Goal: Task Accomplishment & Management: Manage account settings

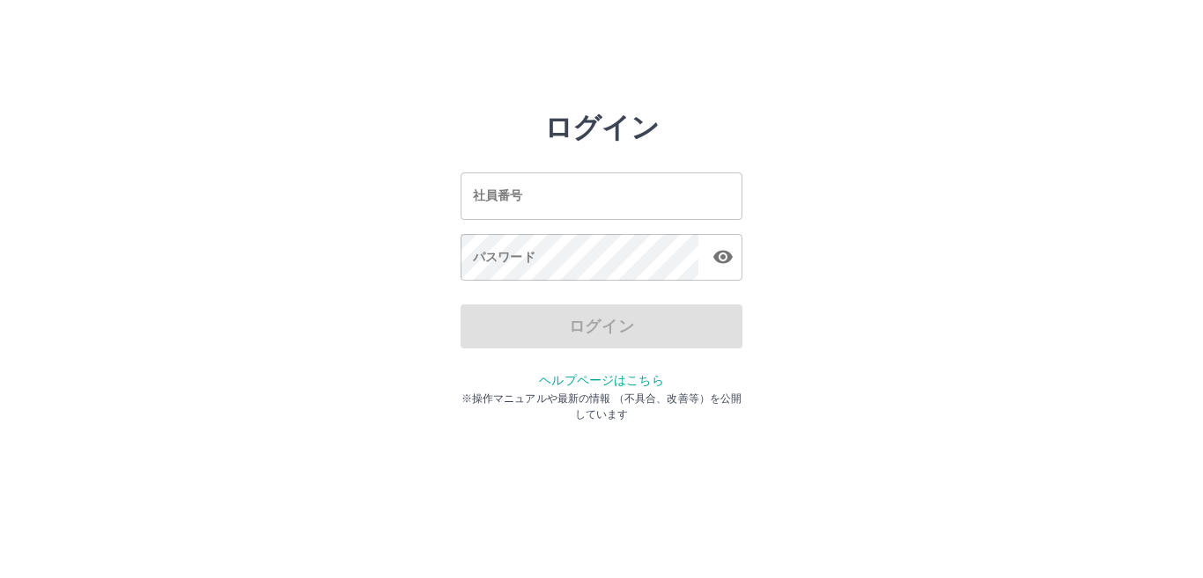
click at [541, 173] on input "社員番号" at bounding box center [601, 196] width 282 height 47
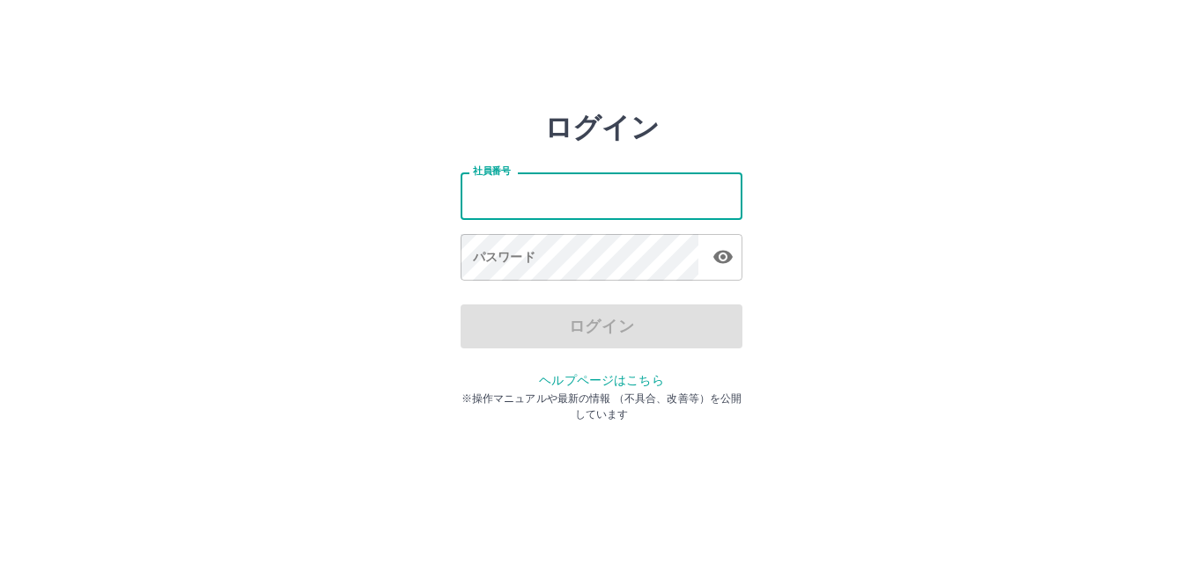
type input "*******"
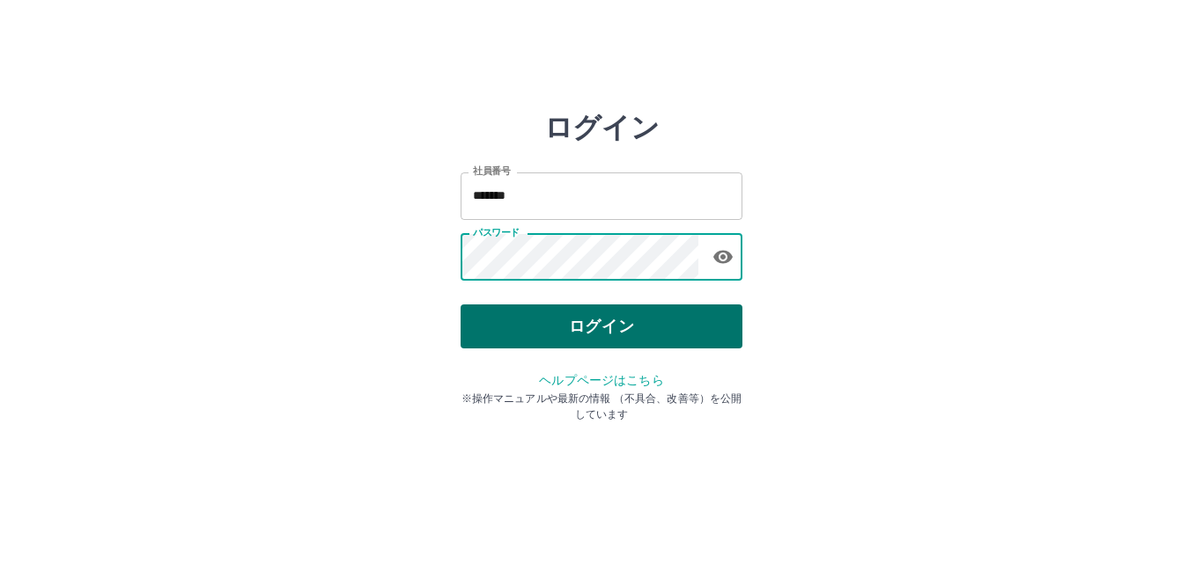
click at [590, 321] on button "ログイン" at bounding box center [601, 327] width 282 height 44
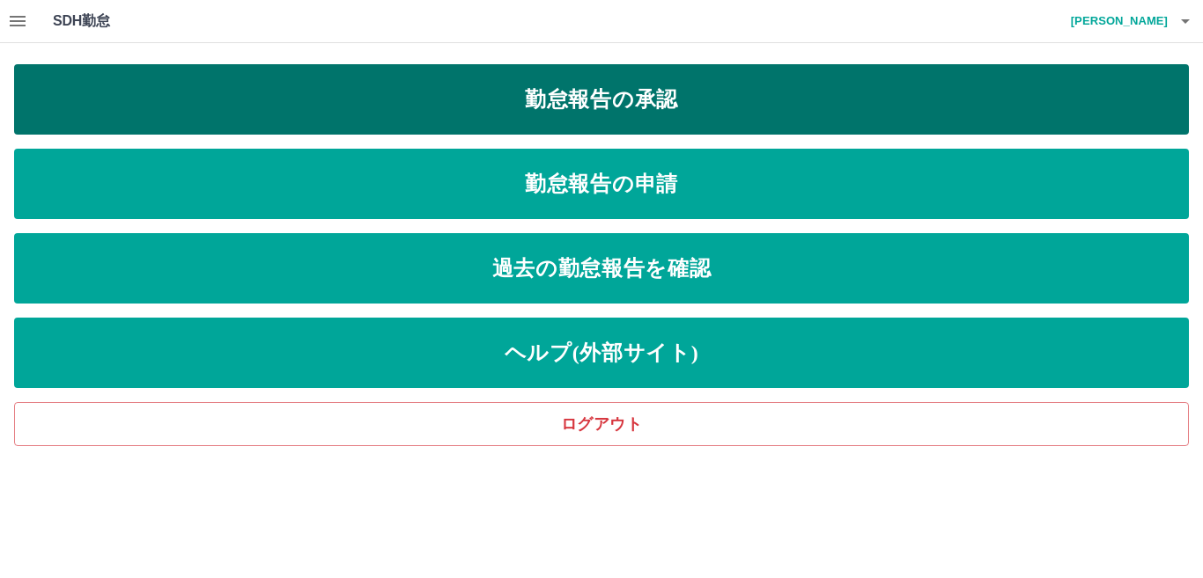
click at [691, 74] on link "勤怠報告の承認" at bounding box center [601, 99] width 1175 height 70
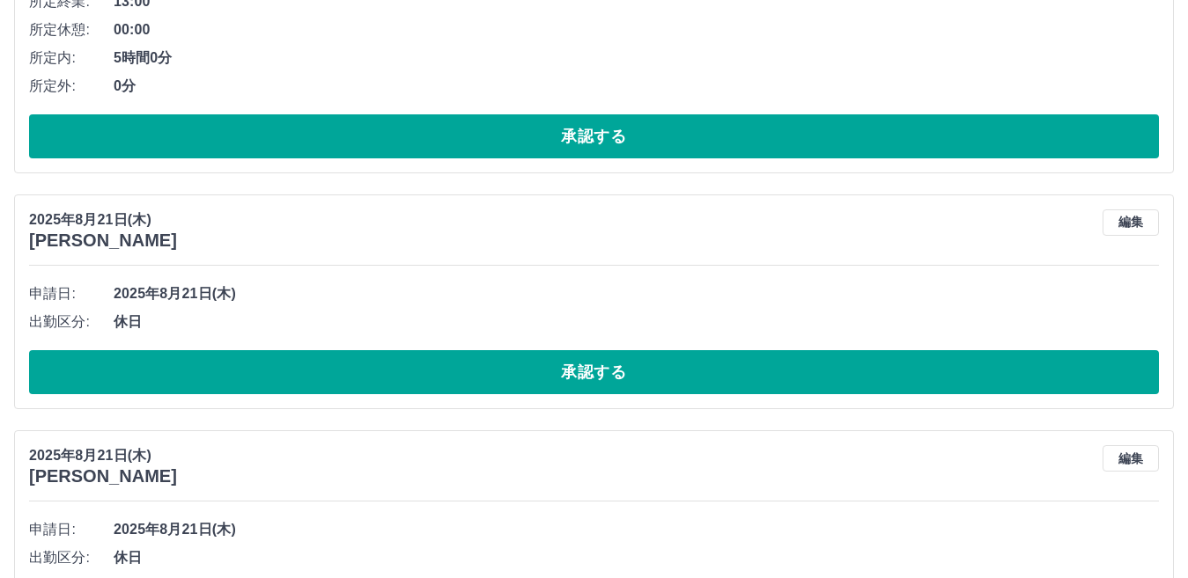
scroll to position [1572, 0]
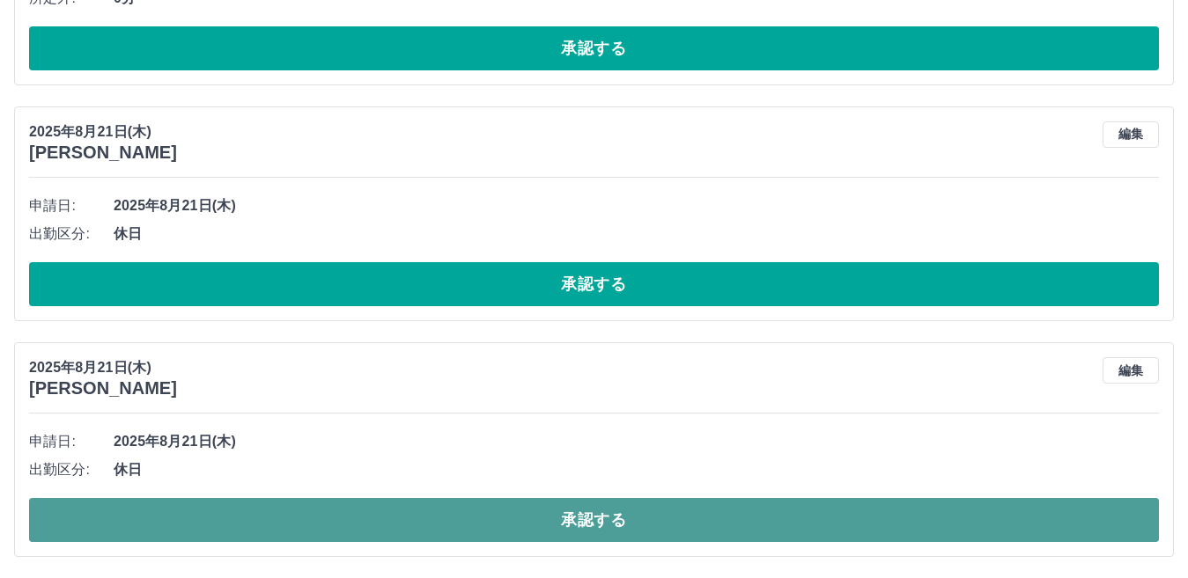
click at [737, 515] on button "承認する" at bounding box center [594, 520] width 1130 height 44
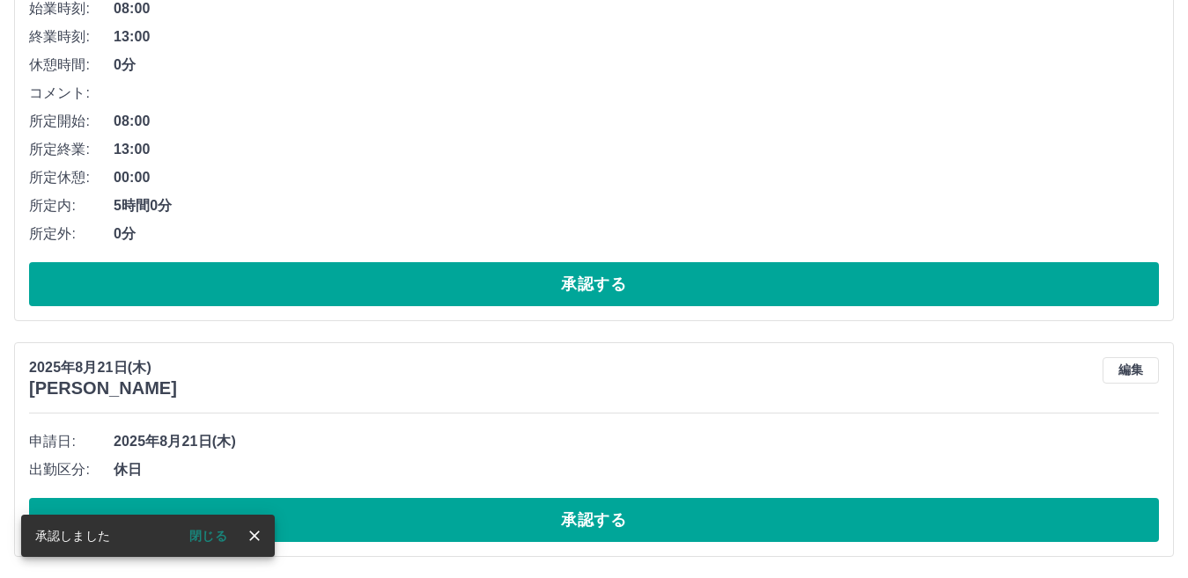
scroll to position [1337, 0]
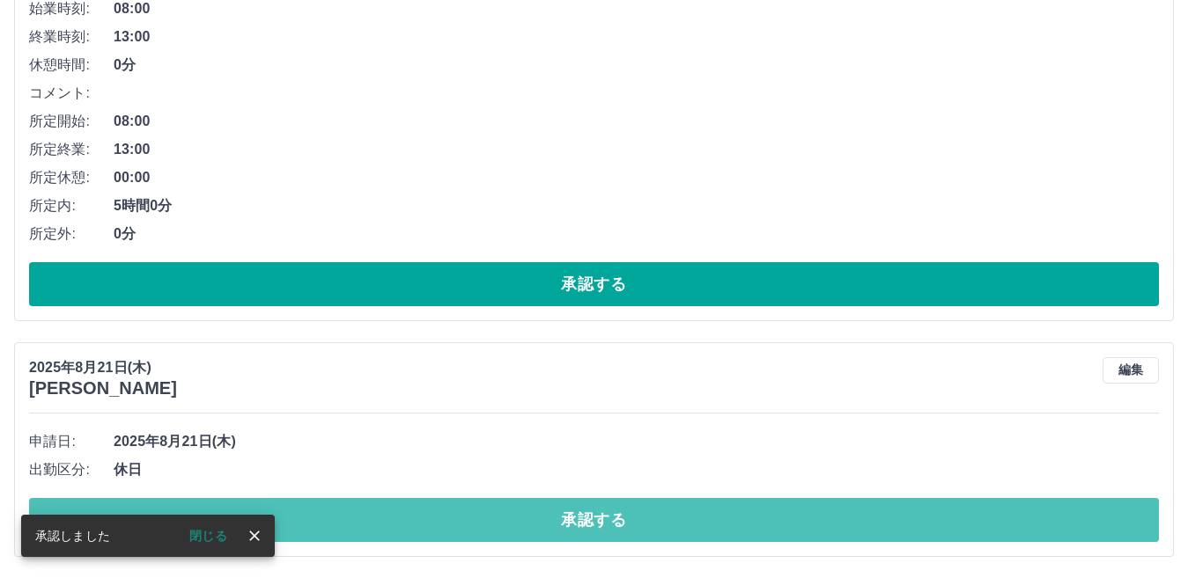
click at [737, 515] on button "承認する" at bounding box center [594, 520] width 1130 height 44
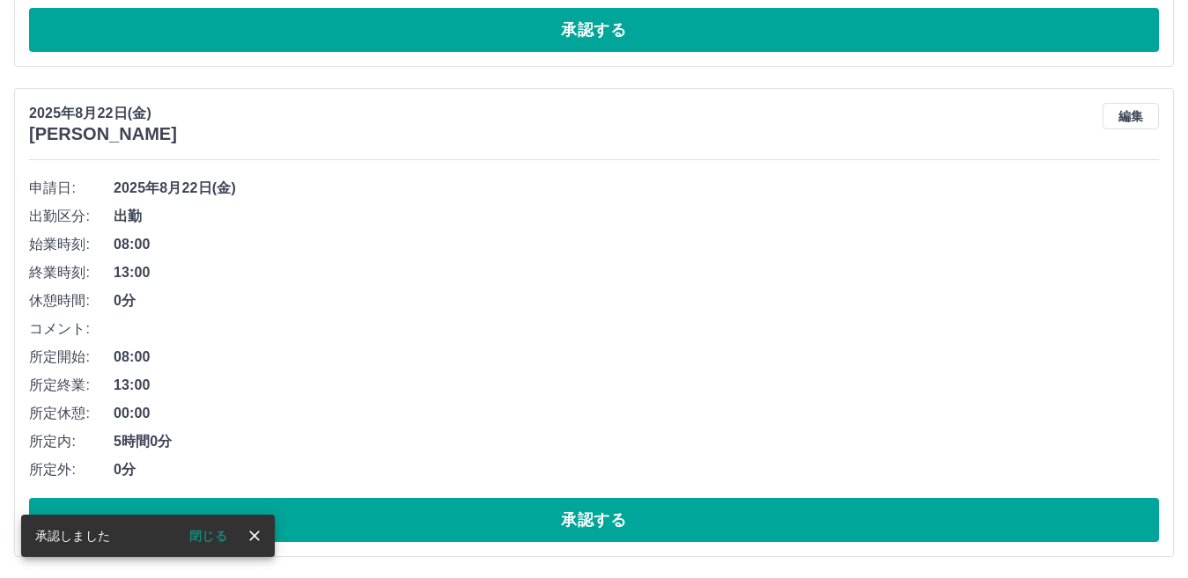
scroll to position [1101, 0]
click at [737, 515] on button "承認する" at bounding box center [594, 520] width 1130 height 44
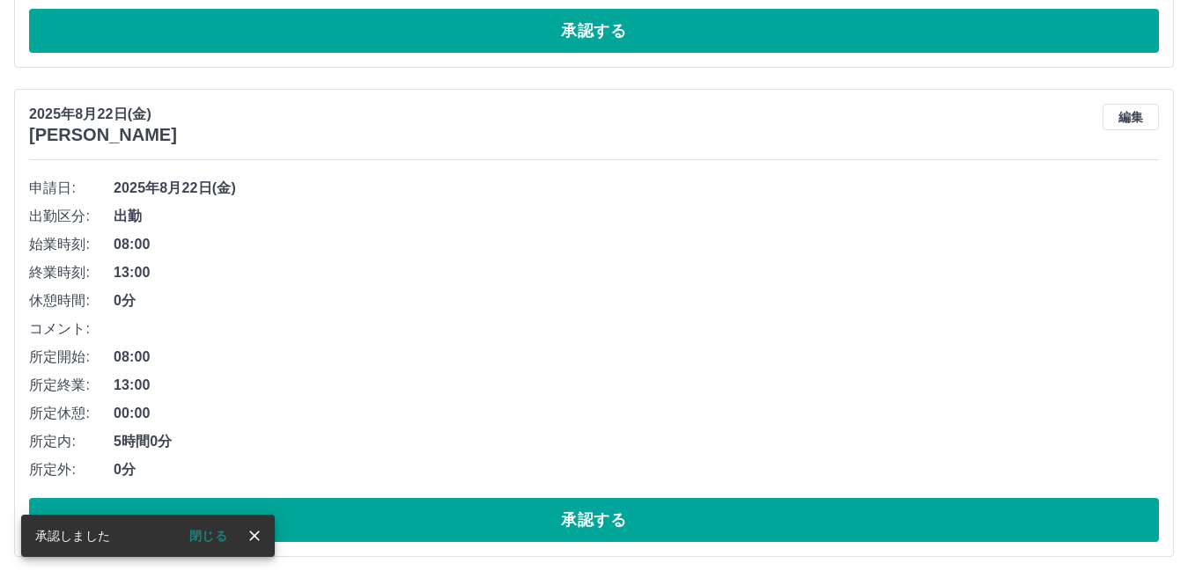
scroll to position [610, 0]
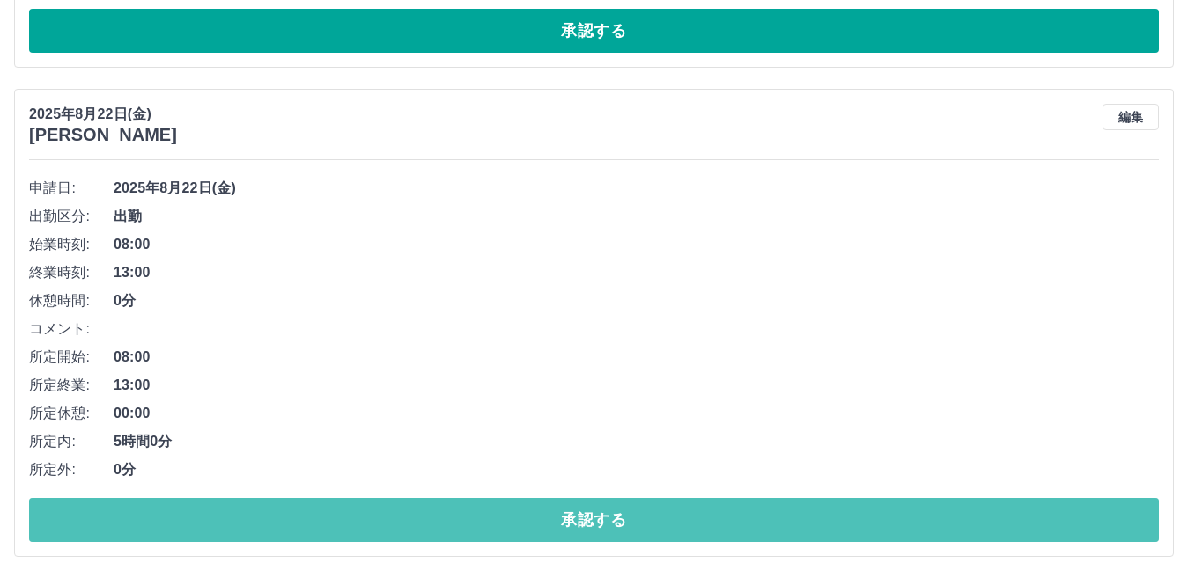
click at [737, 515] on button "承認する" at bounding box center [594, 520] width 1130 height 44
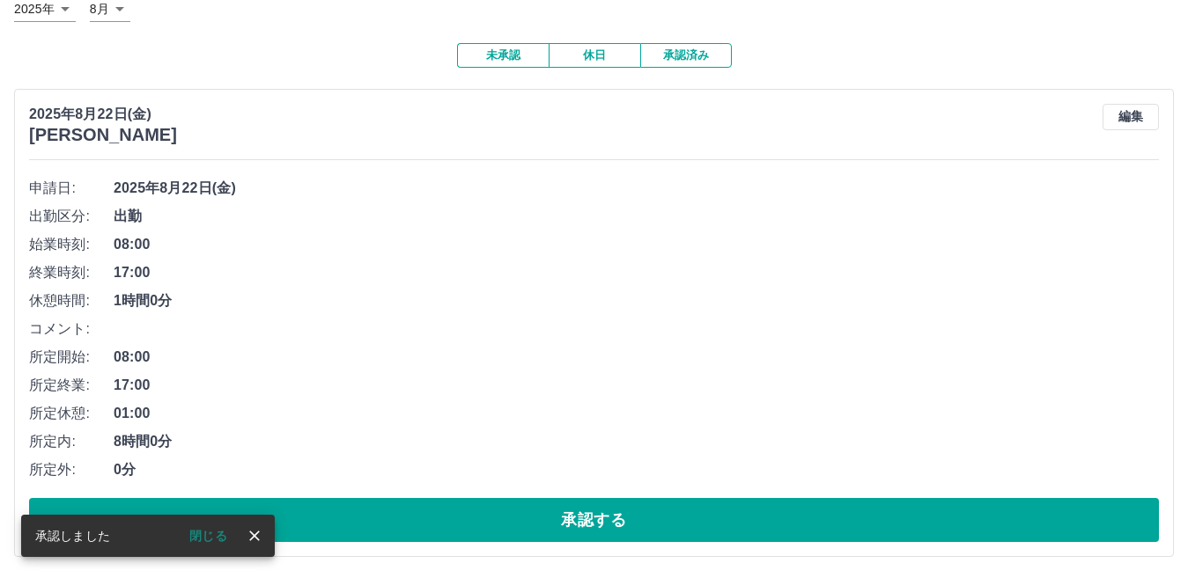
scroll to position [121, 0]
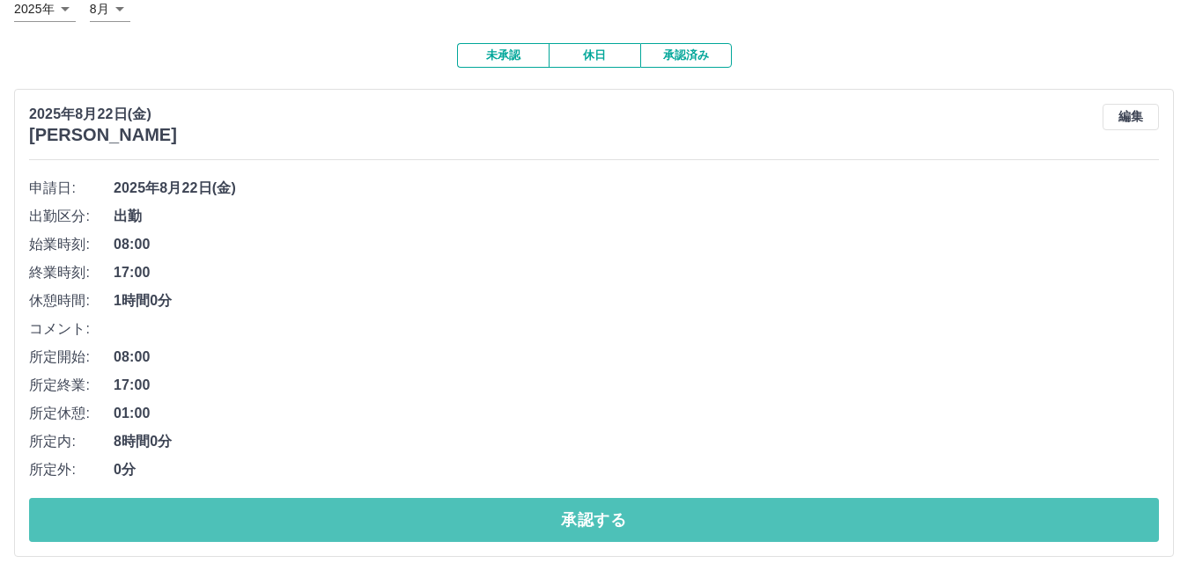
click at [737, 515] on button "承認する" at bounding box center [594, 520] width 1130 height 44
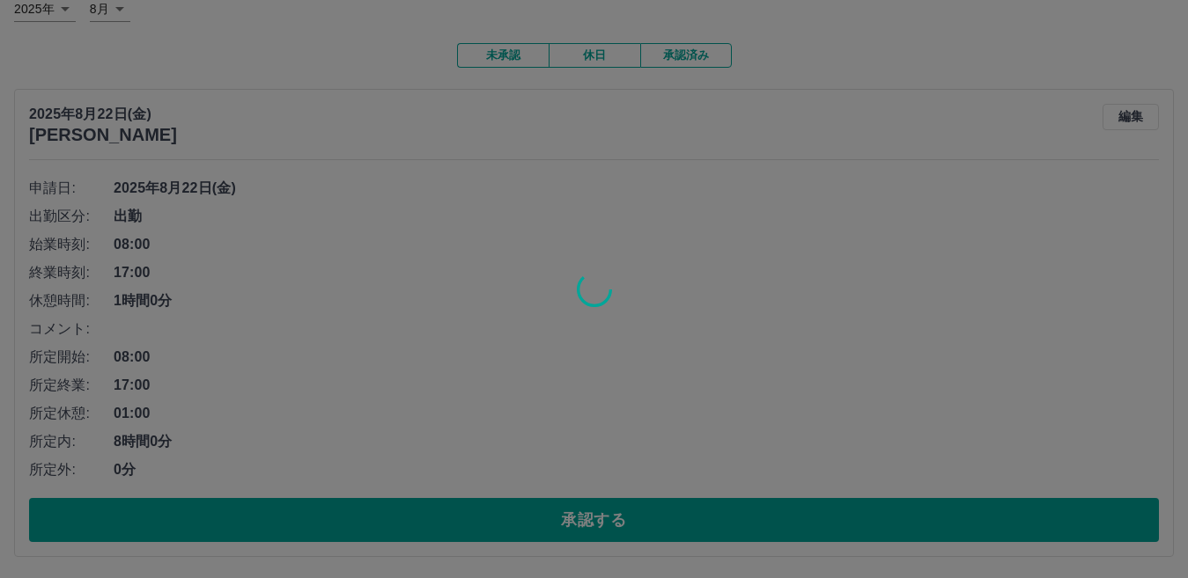
scroll to position [0, 0]
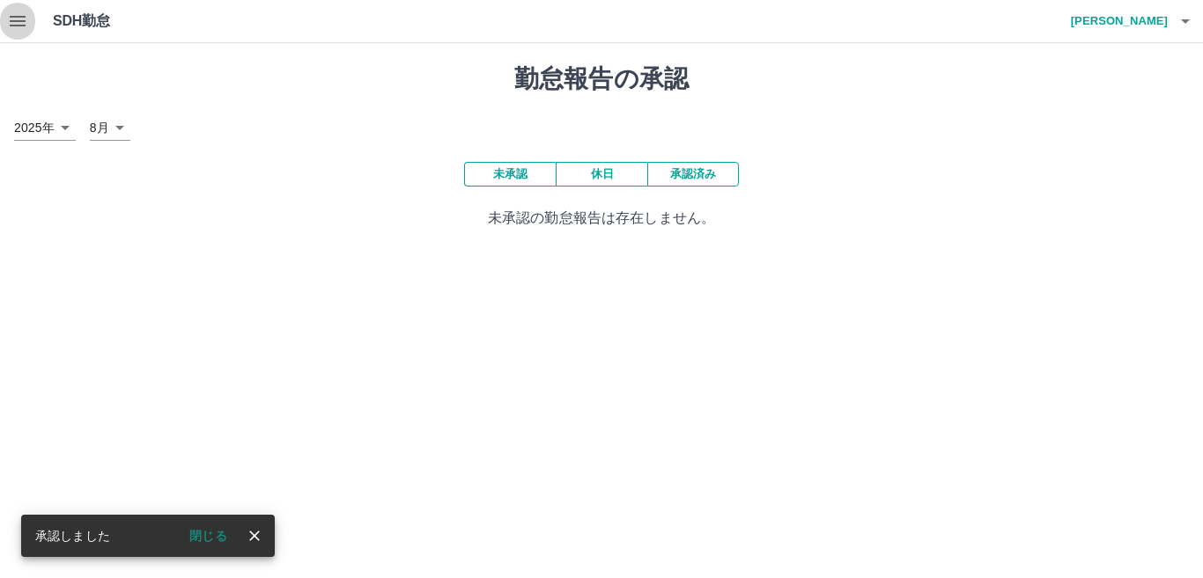
click at [17, 27] on icon "button" at bounding box center [17, 21] width 21 height 21
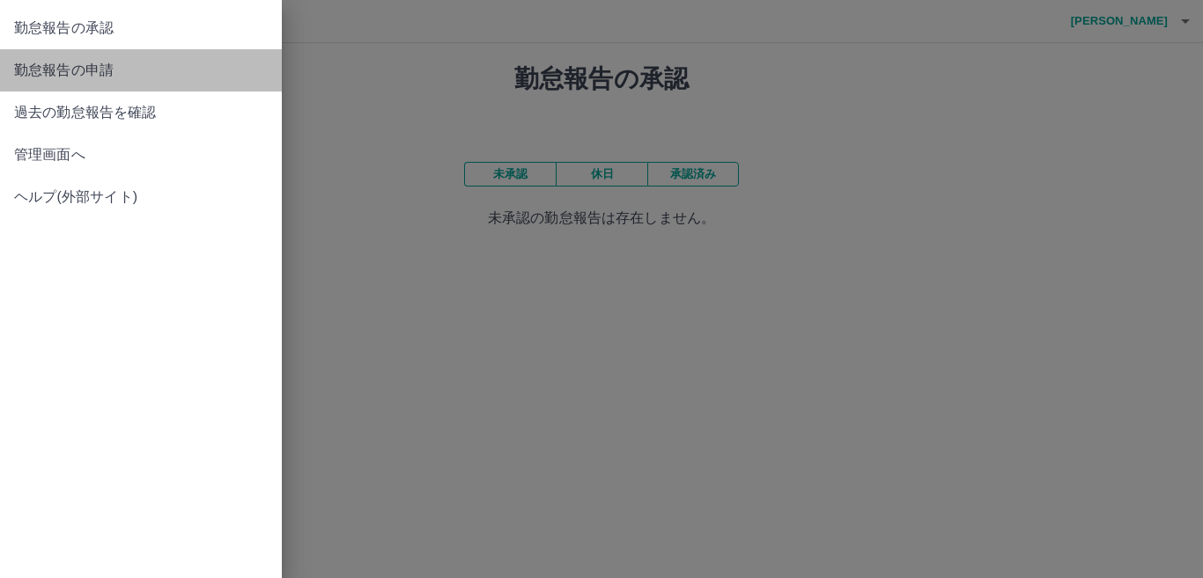
click at [139, 71] on span "勤怠報告の申請" at bounding box center [141, 70] width 254 height 21
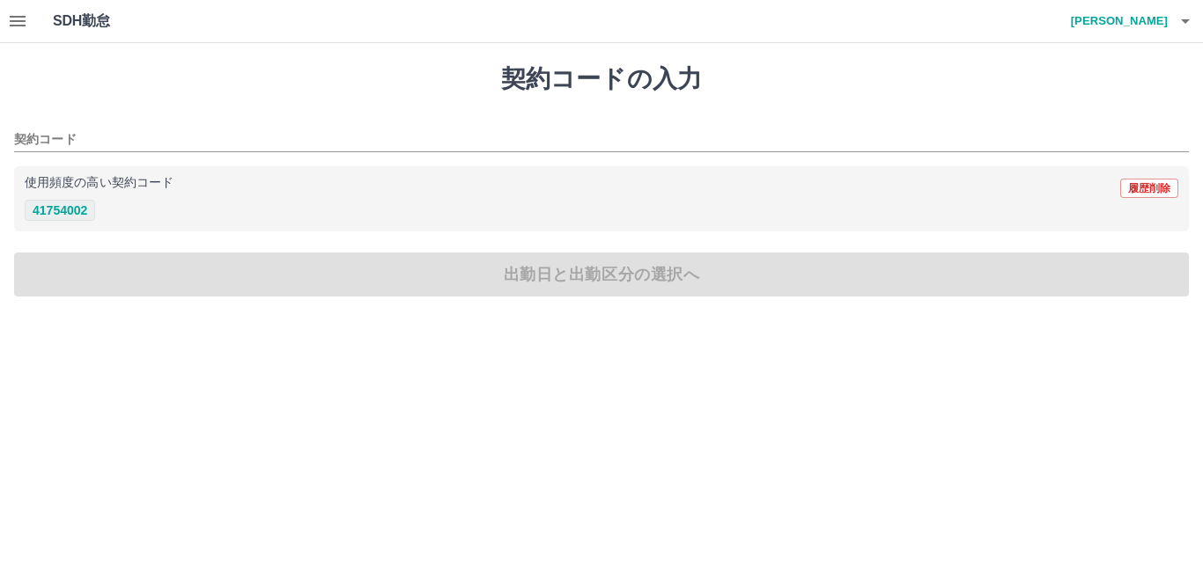
click at [92, 211] on button "41754002" at bounding box center [60, 210] width 70 height 21
type input "********"
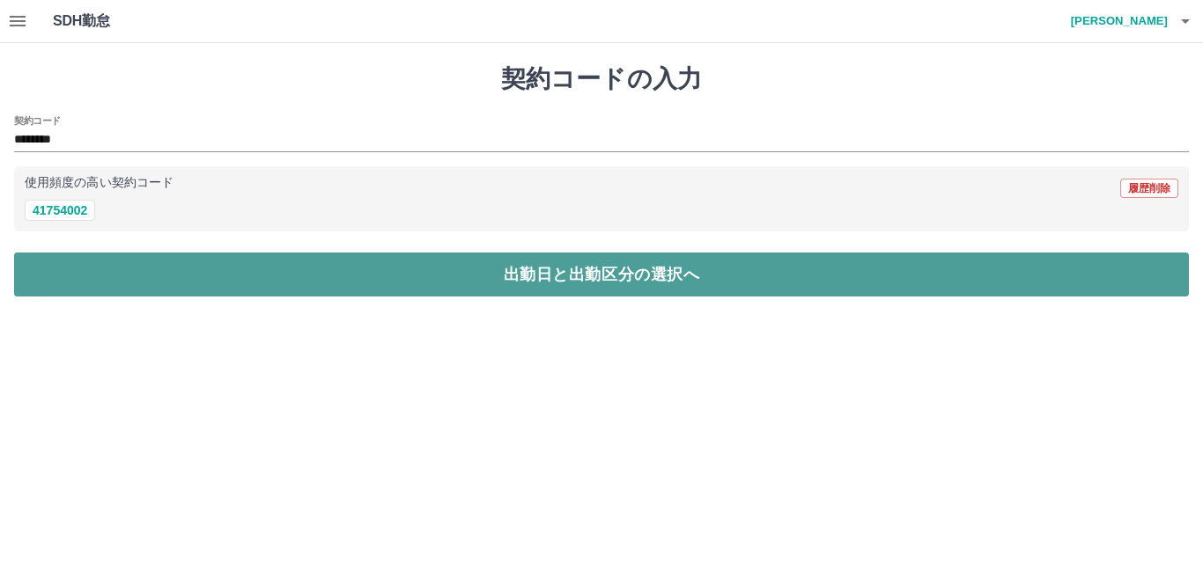
click at [124, 271] on button "出勤日と出勤区分の選択へ" at bounding box center [601, 275] width 1175 height 44
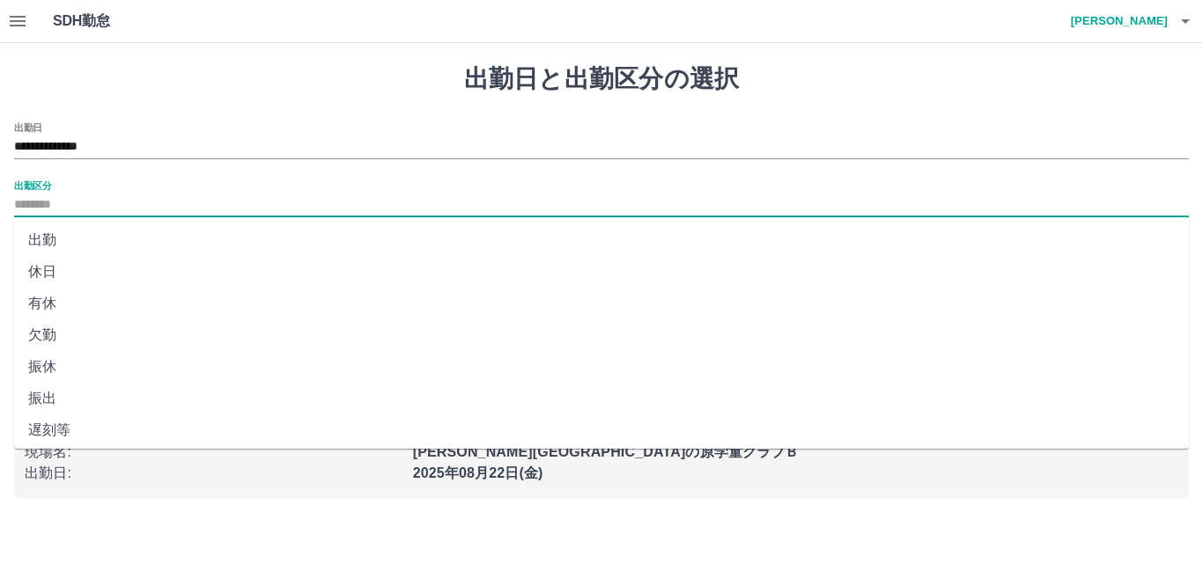
click at [167, 209] on input "出勤区分" at bounding box center [601, 206] width 1175 height 22
click at [112, 239] on li "出勤" at bounding box center [601, 241] width 1175 height 32
type input "**"
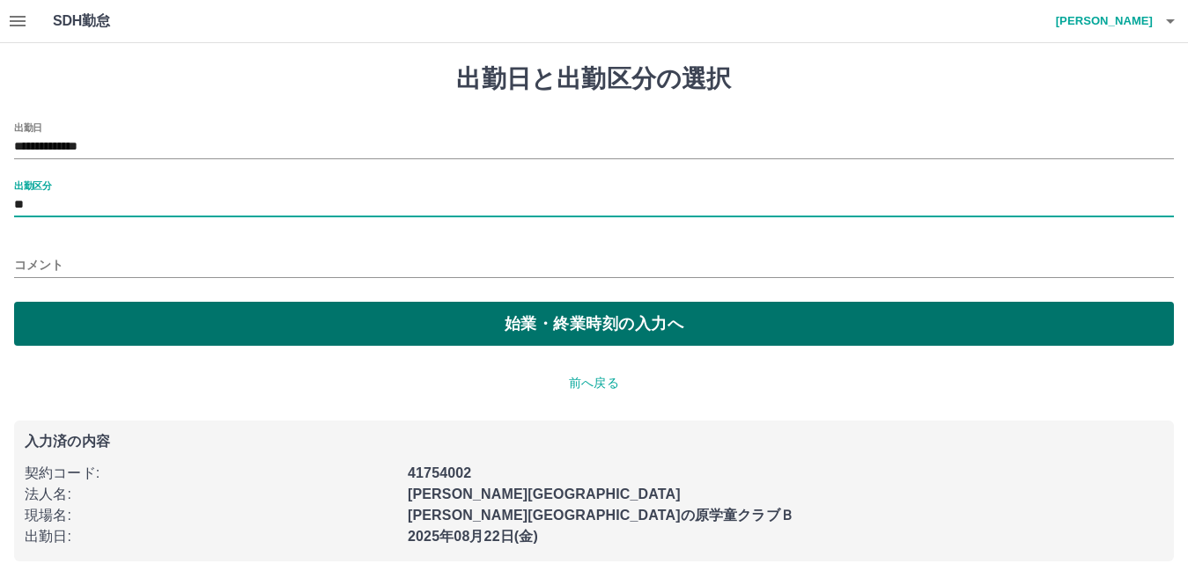
click at [139, 322] on button "始業・終業時刻の入力へ" at bounding box center [594, 324] width 1160 height 44
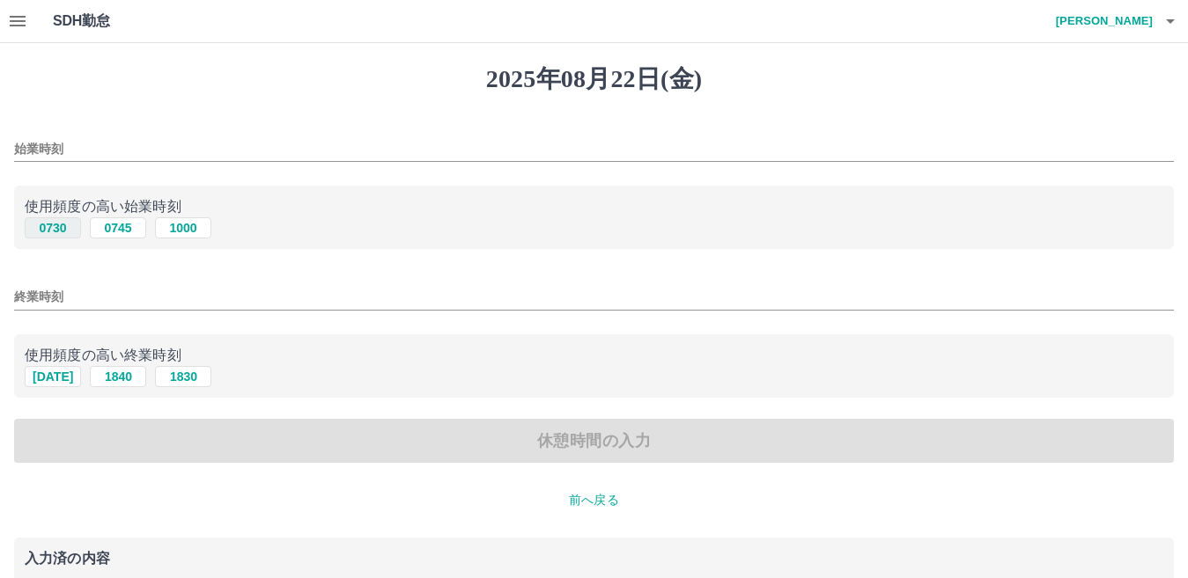
click at [61, 232] on button "0730" at bounding box center [53, 227] width 56 height 21
type input "****"
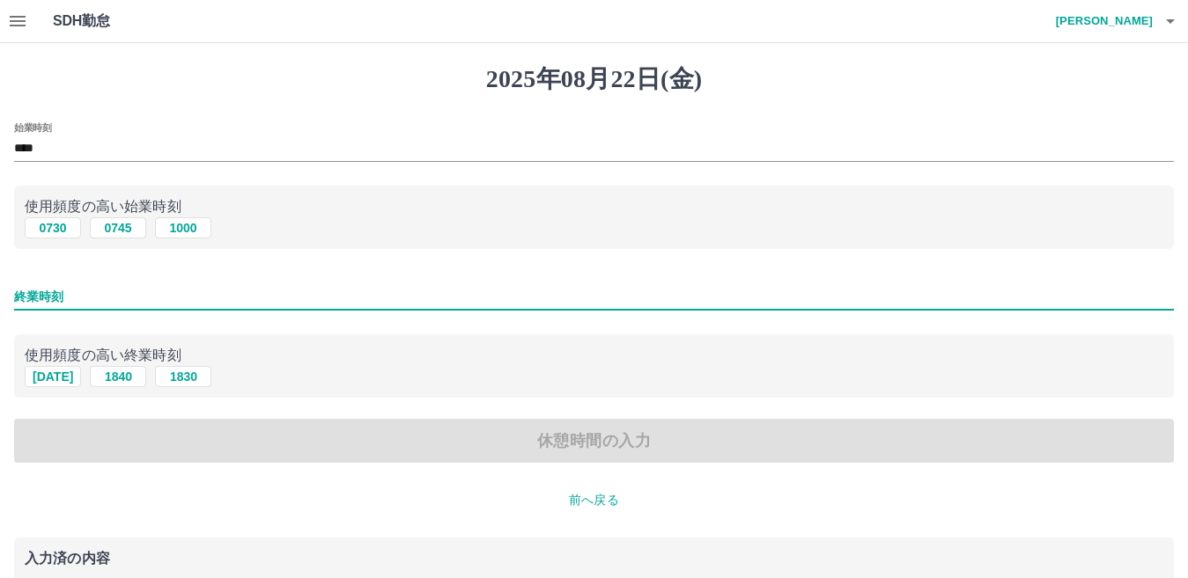
click at [110, 300] on input "終業時刻" at bounding box center [594, 297] width 1160 height 26
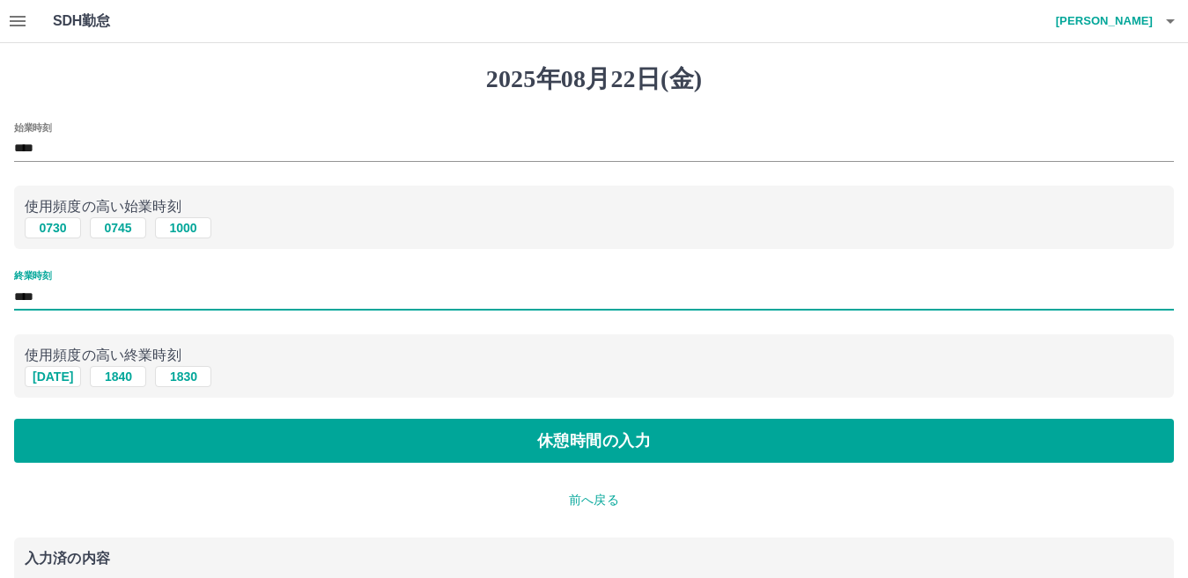
type input "****"
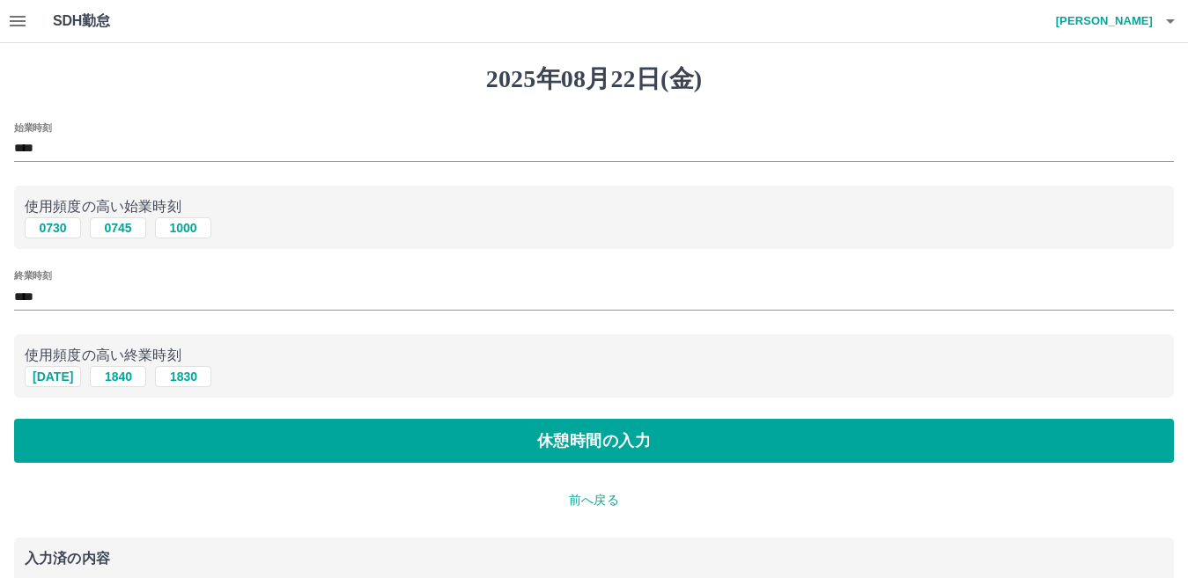
click at [317, 467] on div "[DATE] 始業時刻 **** 使用頻度の高い始業時刻 0730 0745 [DATE] 終業時刻 **** 使用頻度の高い終業時刻 [DATE] [DAT…" at bounding box center [594, 382] width 1188 height 678
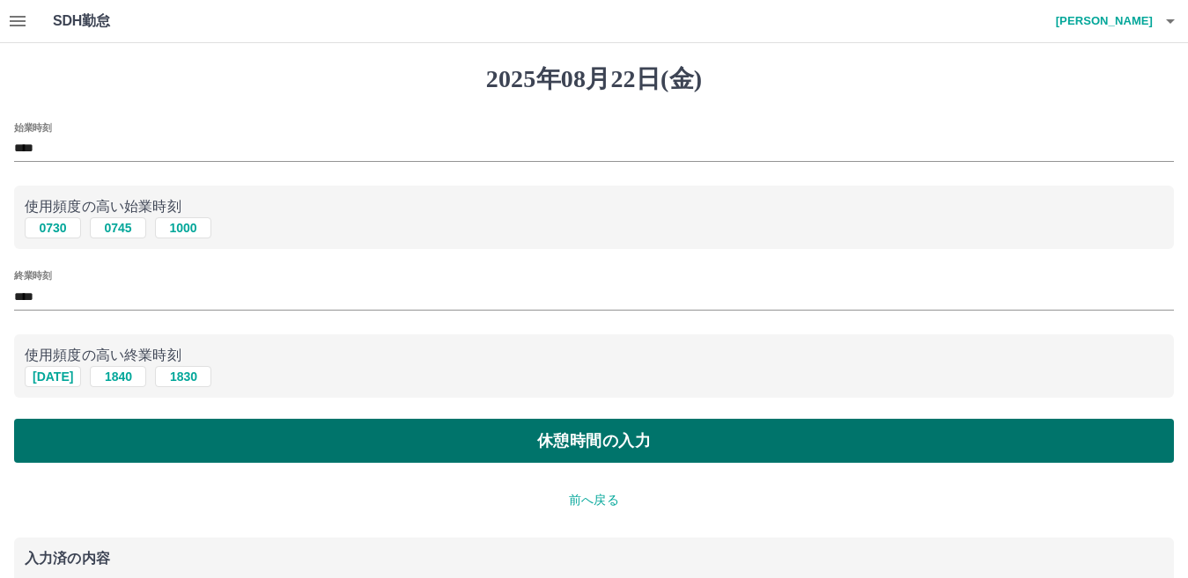
click at [320, 460] on button "休憩時間の入力" at bounding box center [594, 441] width 1160 height 44
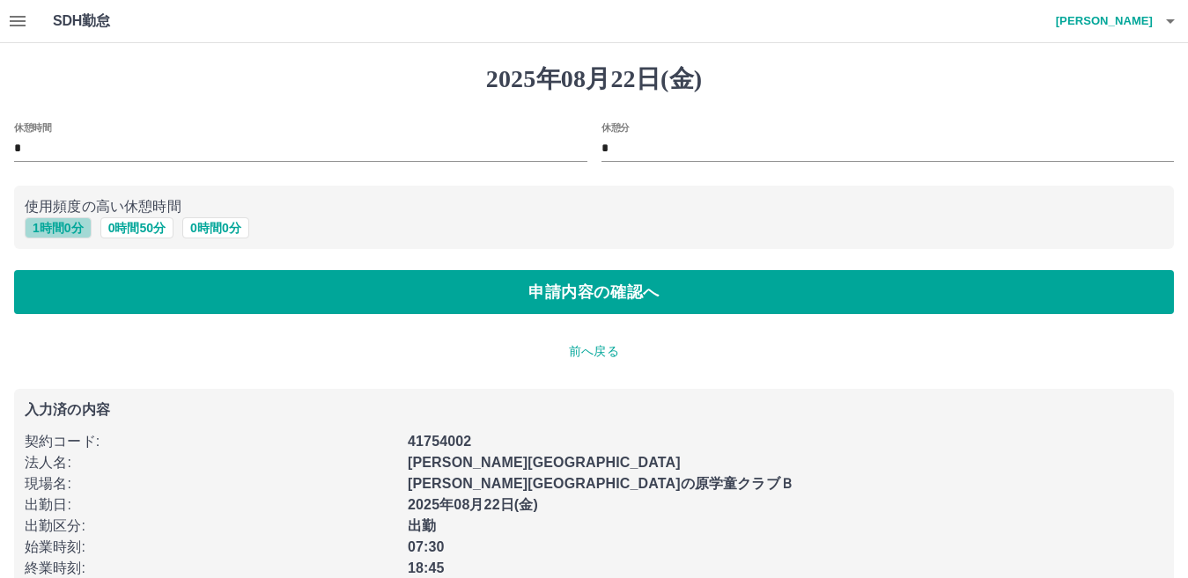
click at [78, 238] on button "1 時間 0 分" at bounding box center [58, 227] width 67 height 21
type input "*"
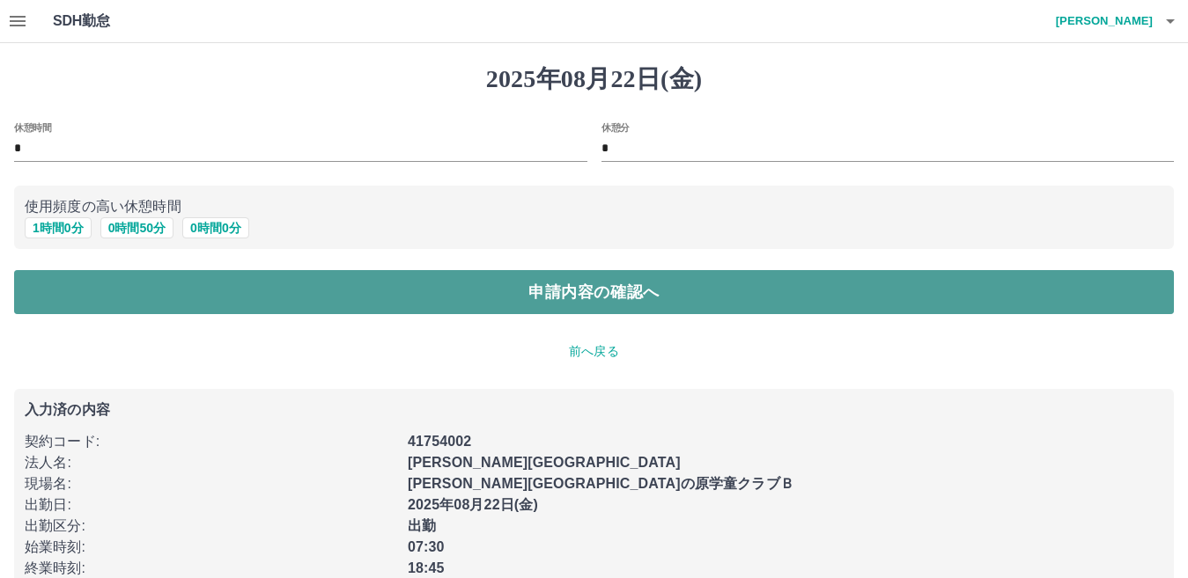
click at [178, 289] on button "申請内容の確認へ" at bounding box center [594, 292] width 1160 height 44
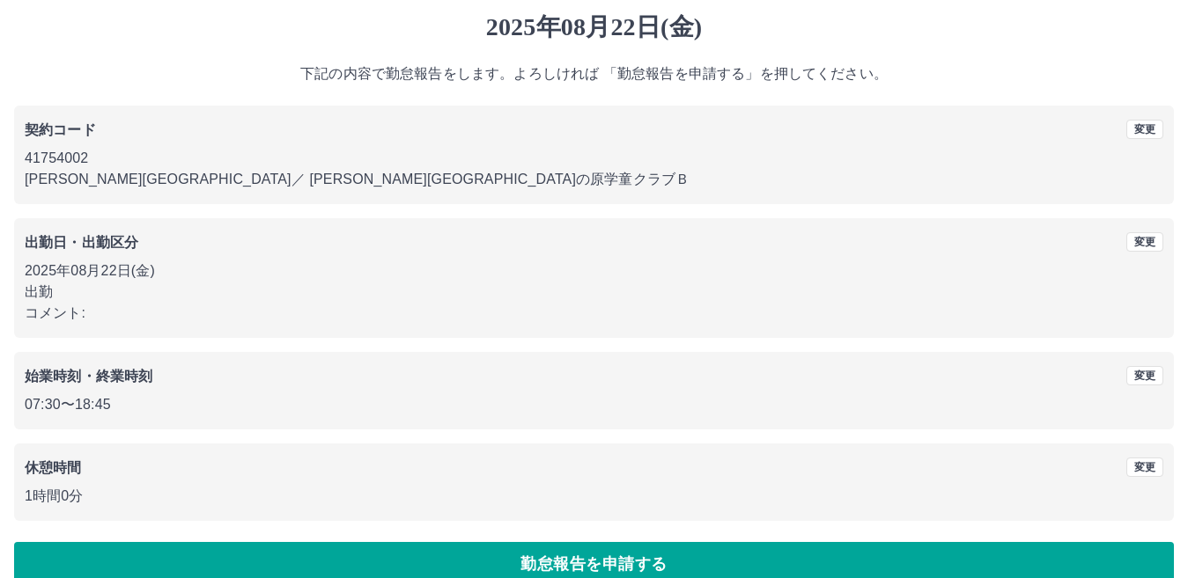
scroll to position [81, 0]
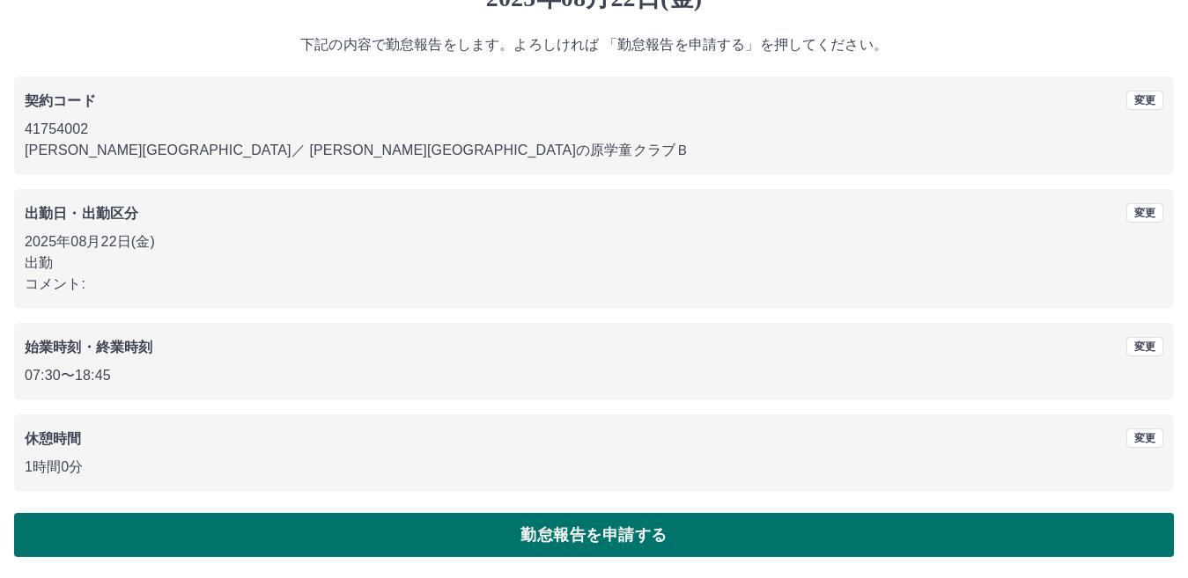
click at [732, 534] on button "勤怠報告を申請する" at bounding box center [594, 535] width 1160 height 44
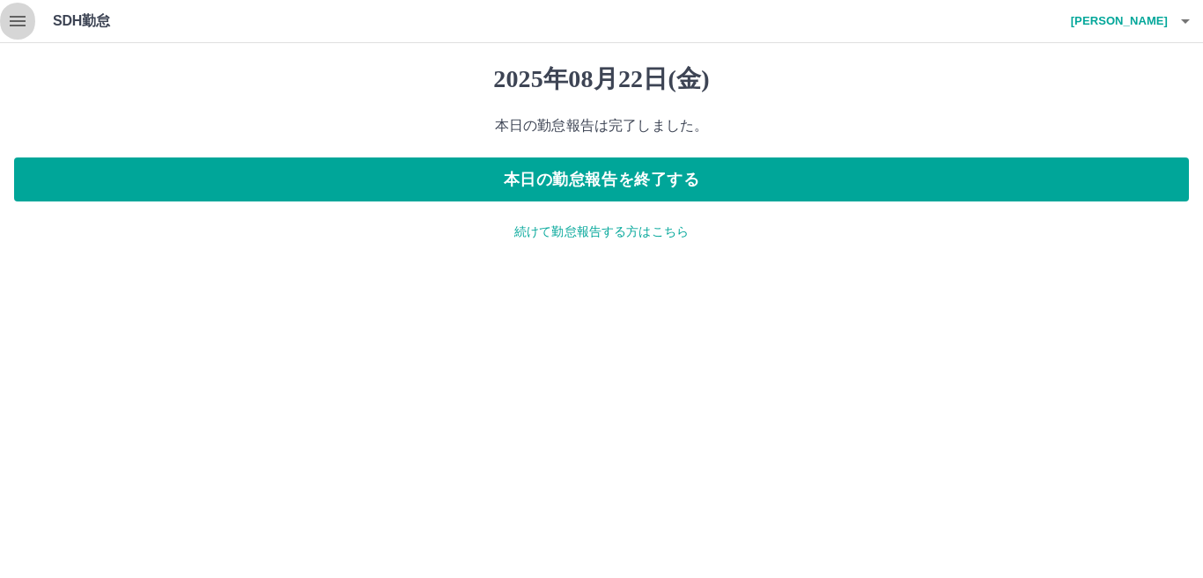
click at [26, 22] on icon "button" at bounding box center [18, 21] width 16 height 11
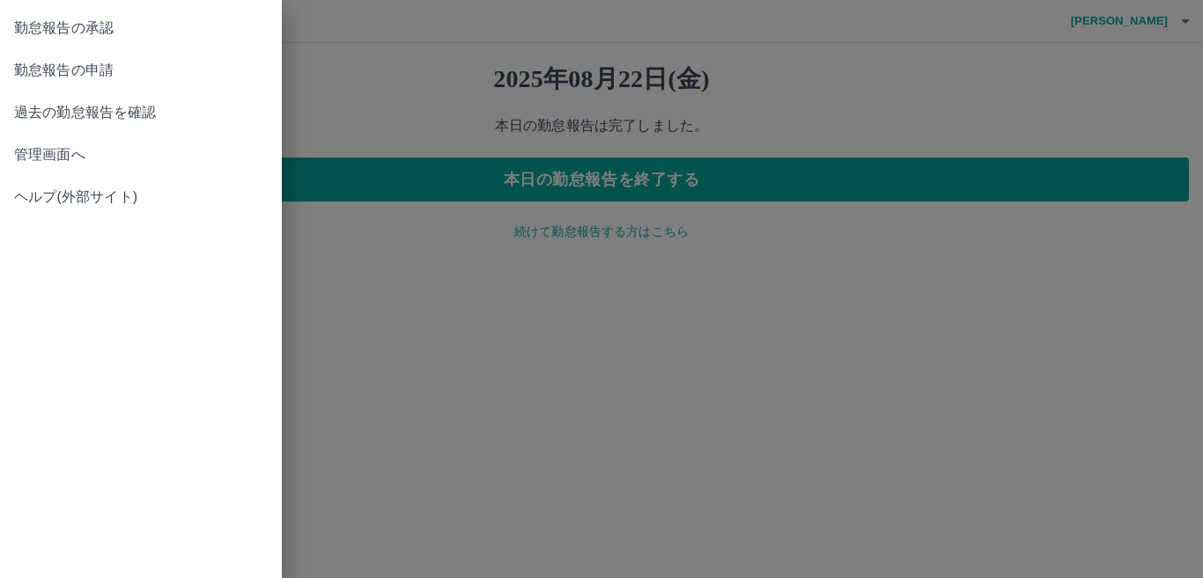
click at [165, 33] on span "勤怠報告の承認" at bounding box center [141, 28] width 254 height 21
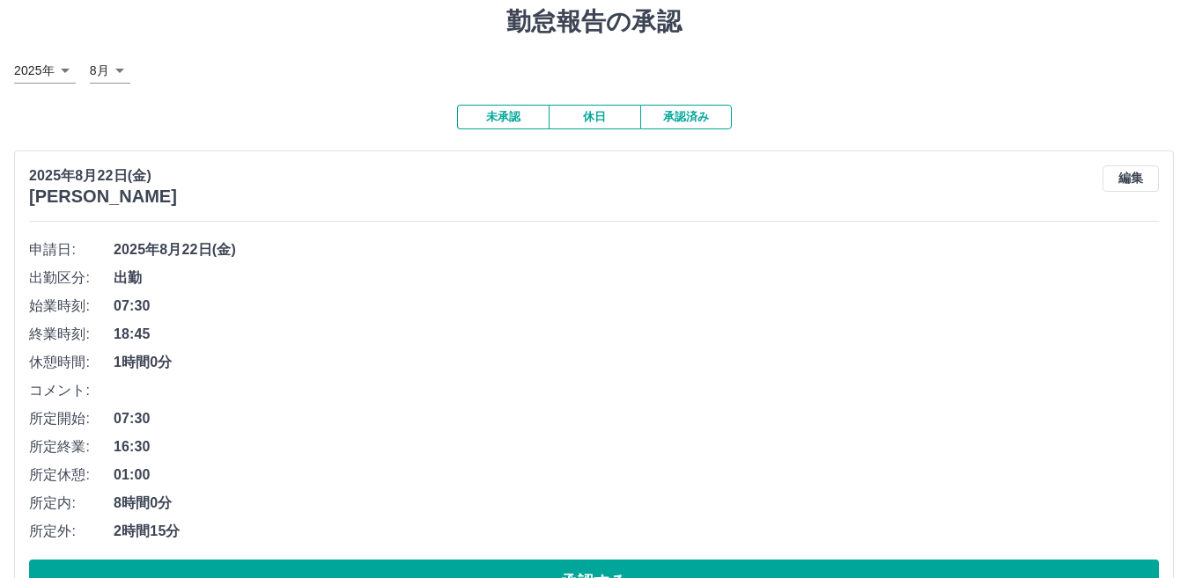
scroll to position [121, 0]
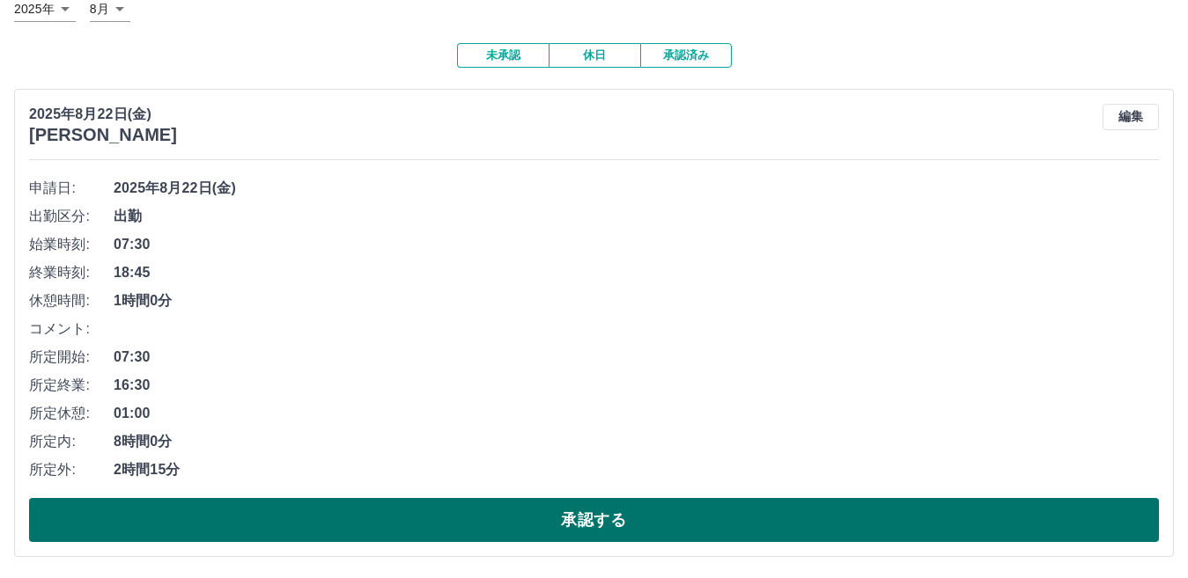
click at [548, 530] on button "承認する" at bounding box center [594, 520] width 1130 height 44
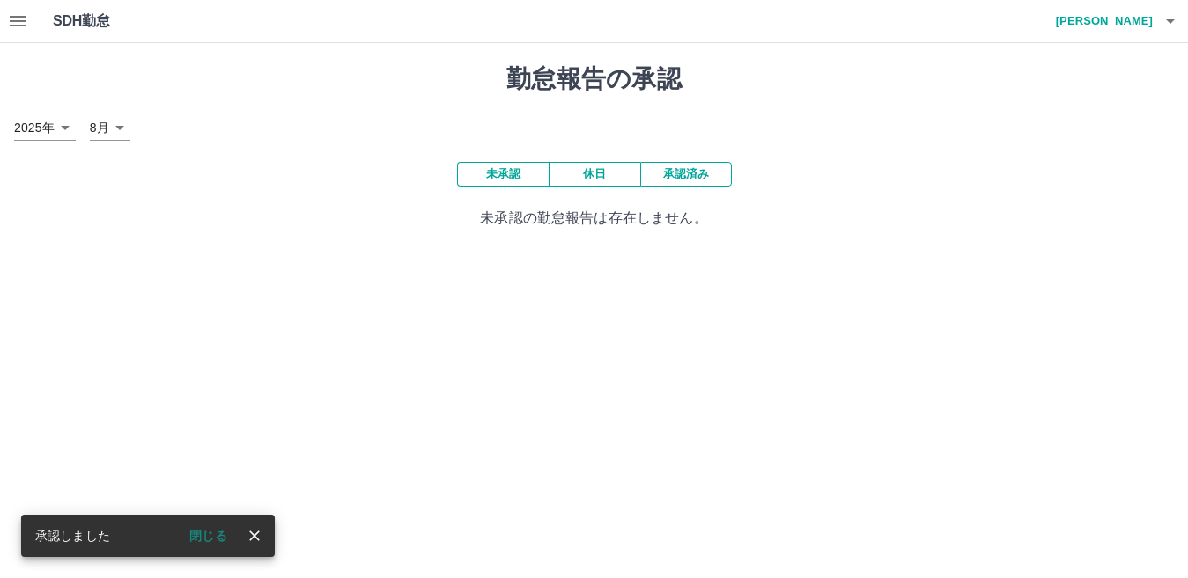
scroll to position [0, 0]
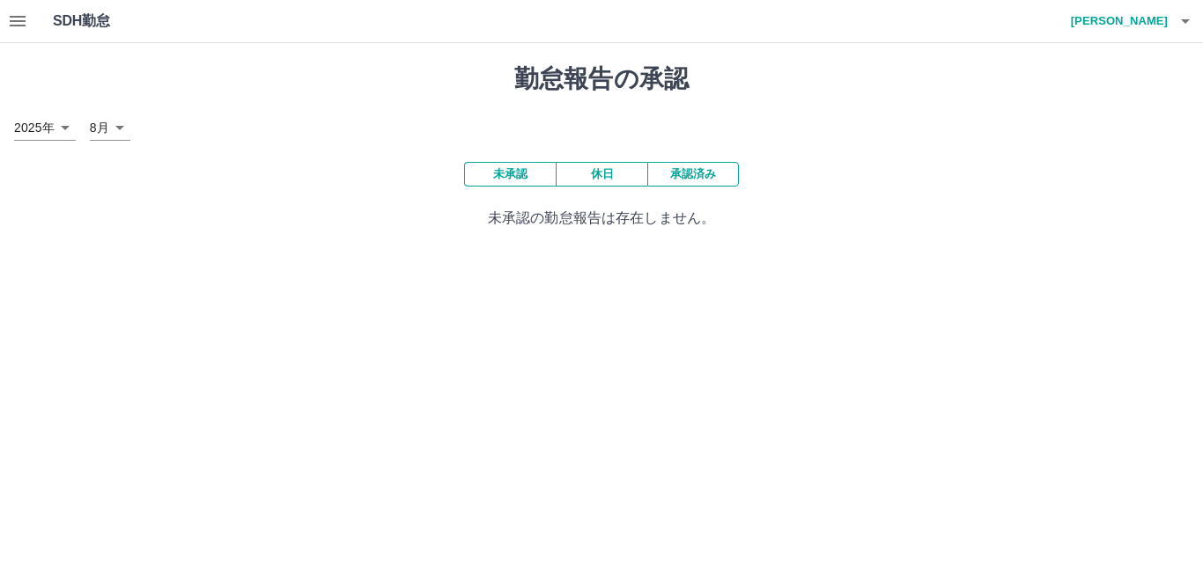
click at [695, 186] on button "承認済み" at bounding box center [693, 174] width 92 height 25
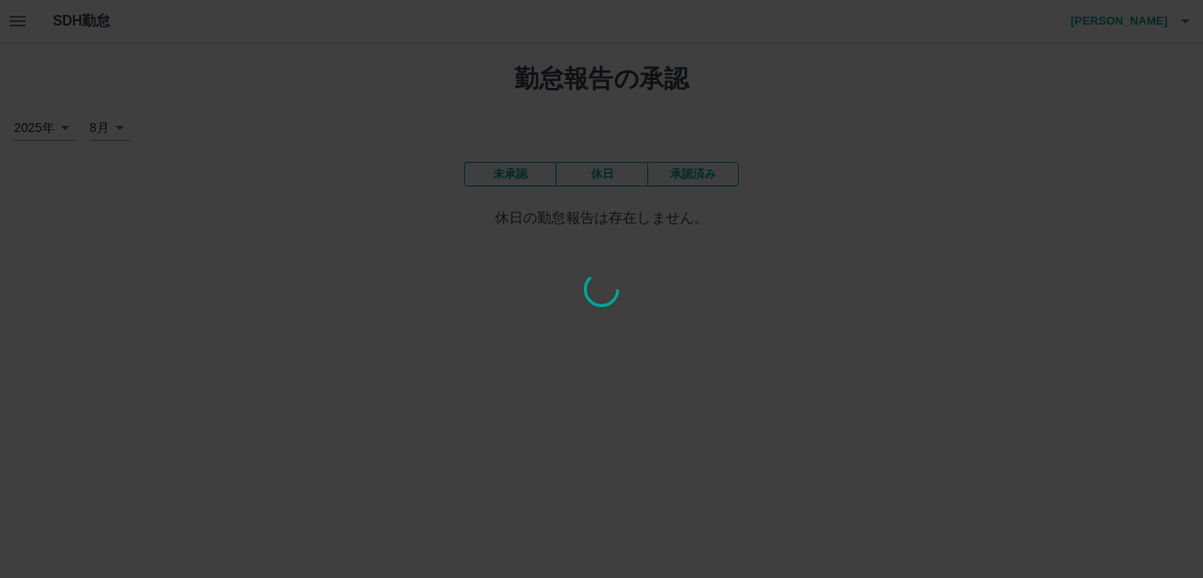
click at [527, 162] on div at bounding box center [601, 289] width 1203 height 578
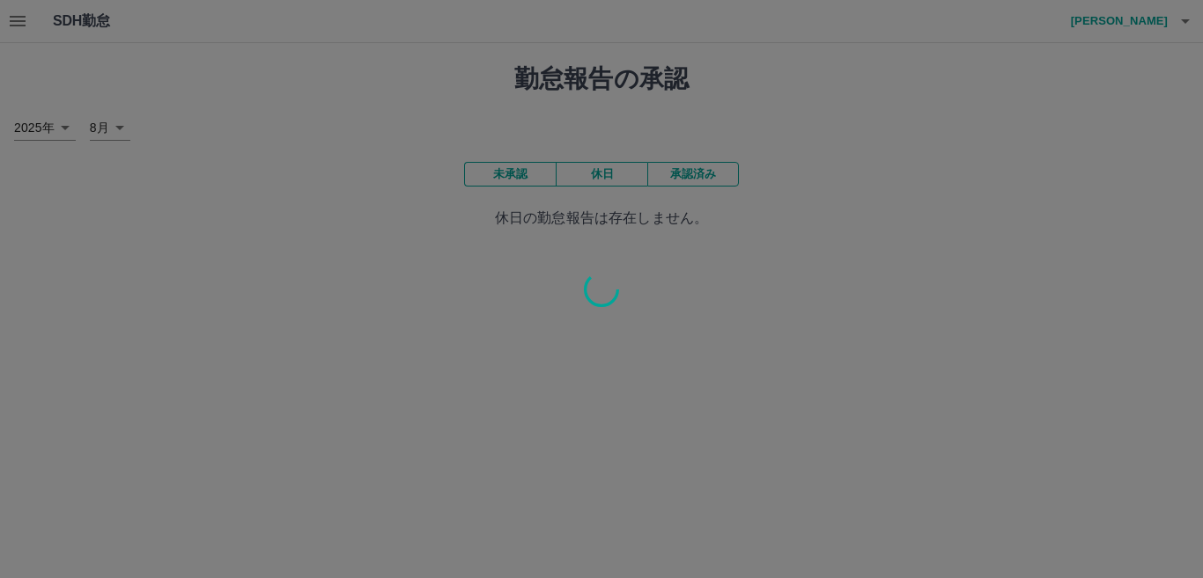
click at [525, 170] on div at bounding box center [601, 289] width 1203 height 578
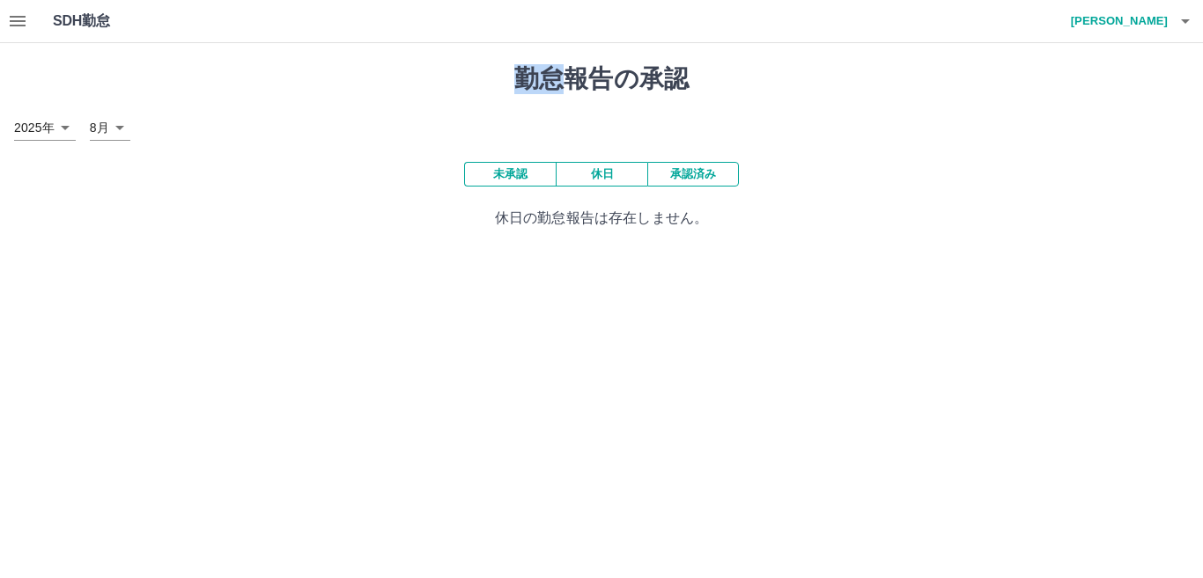
click at [525, 170] on div "SDH勤怠 [PERSON_NAME] 勤怠報告の承認 [DATE] **** 8月 * 未承認 休日 承認済み 休日の勤怠報告は存在しません。" at bounding box center [601, 125] width 1203 height 250
click at [525, 170] on button "未承認" at bounding box center [510, 174] width 92 height 25
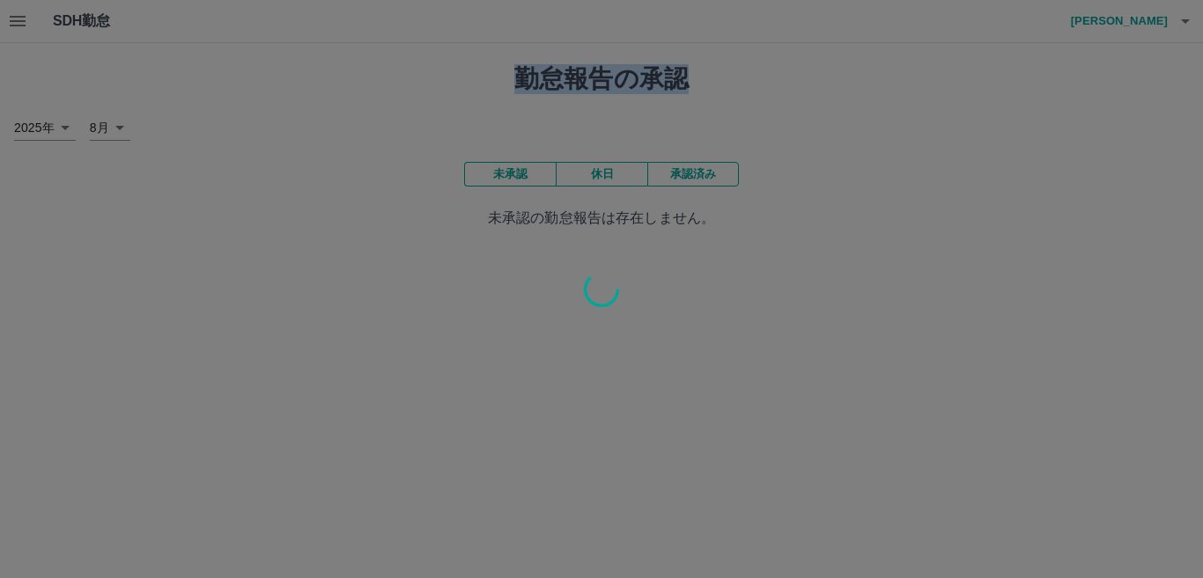
click at [525, 170] on div at bounding box center [601, 289] width 1203 height 578
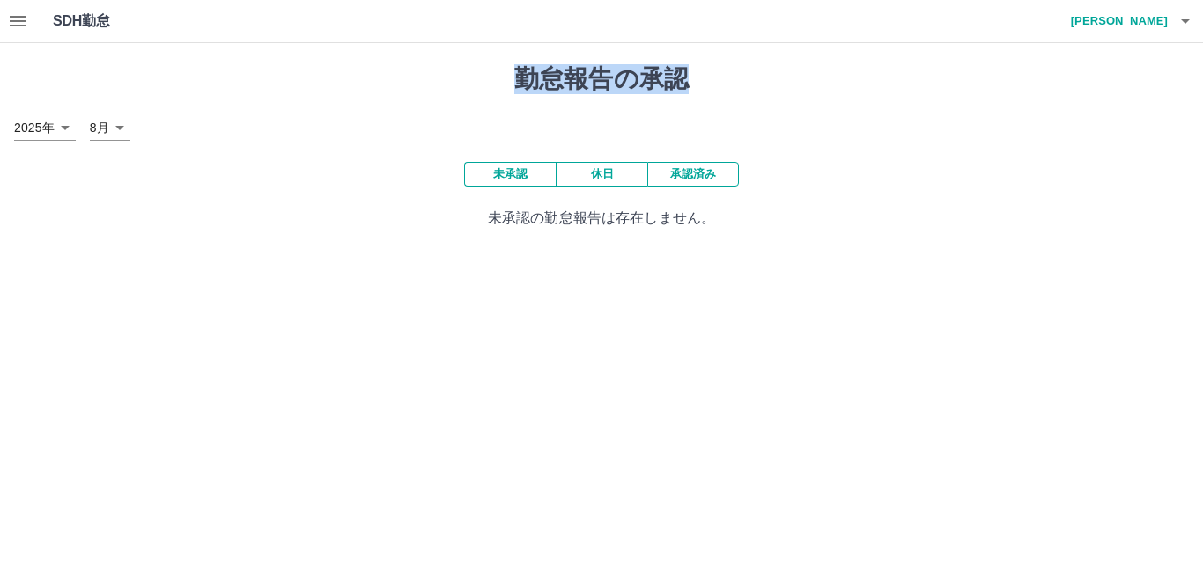
click at [525, 170] on button "未承認" at bounding box center [510, 174] width 92 height 25
click at [561, 250] on html "SDH勤怠 [PERSON_NAME] 勤怠報告の承認 [DATE] **** 8月 * 未承認 休日 承認済み 未承認の勤怠報告は存在しません。 SDH勤怠" at bounding box center [601, 125] width 1203 height 250
click at [532, 181] on button "未承認" at bounding box center [510, 174] width 92 height 25
click at [725, 184] on button "承認済み" at bounding box center [693, 174] width 92 height 25
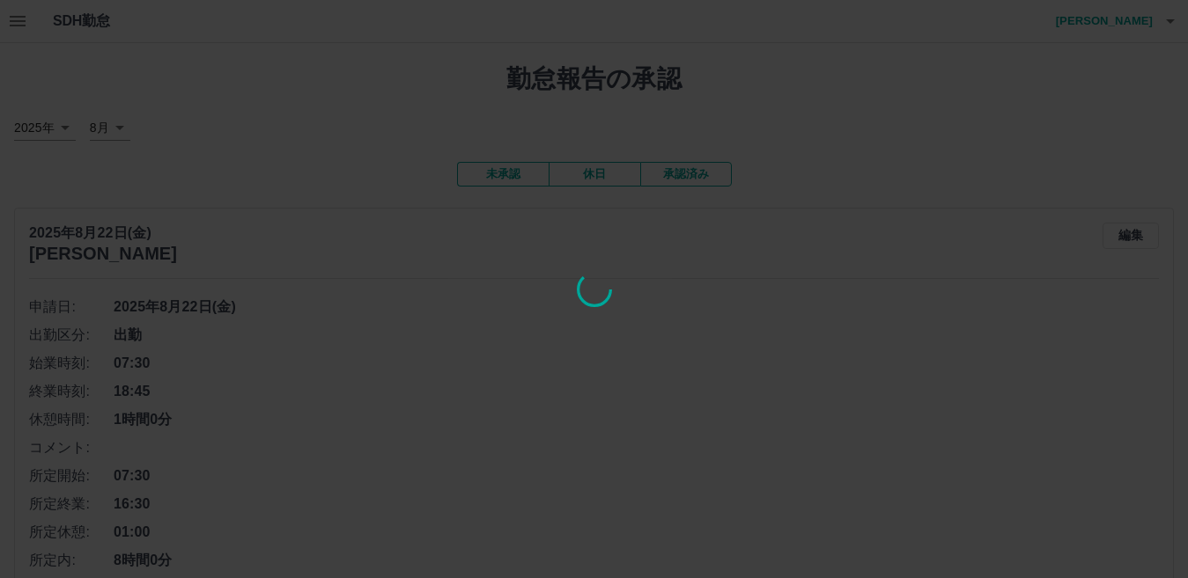
click at [502, 175] on div at bounding box center [594, 289] width 1188 height 578
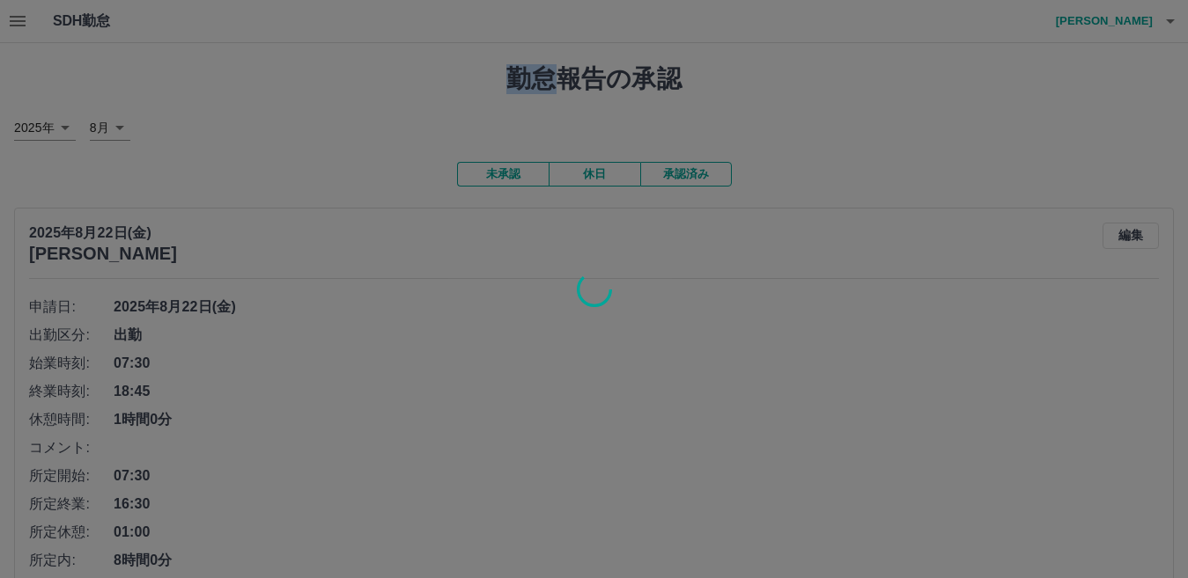
click at [502, 175] on div at bounding box center [594, 289] width 1188 height 578
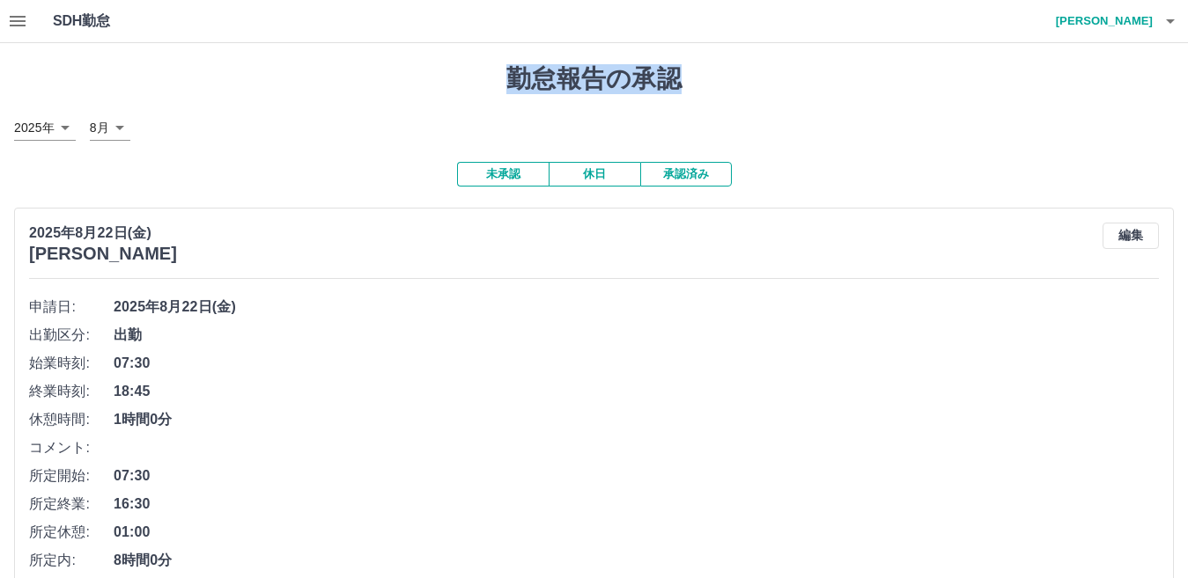
click at [502, 180] on button "未承認" at bounding box center [503, 174] width 92 height 25
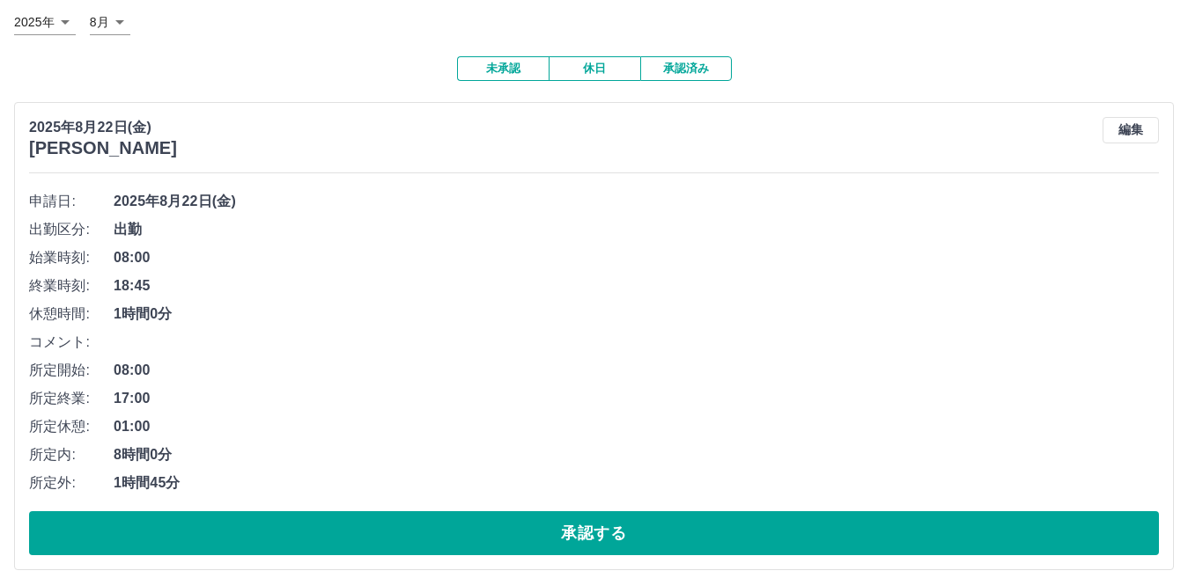
scroll to position [121, 0]
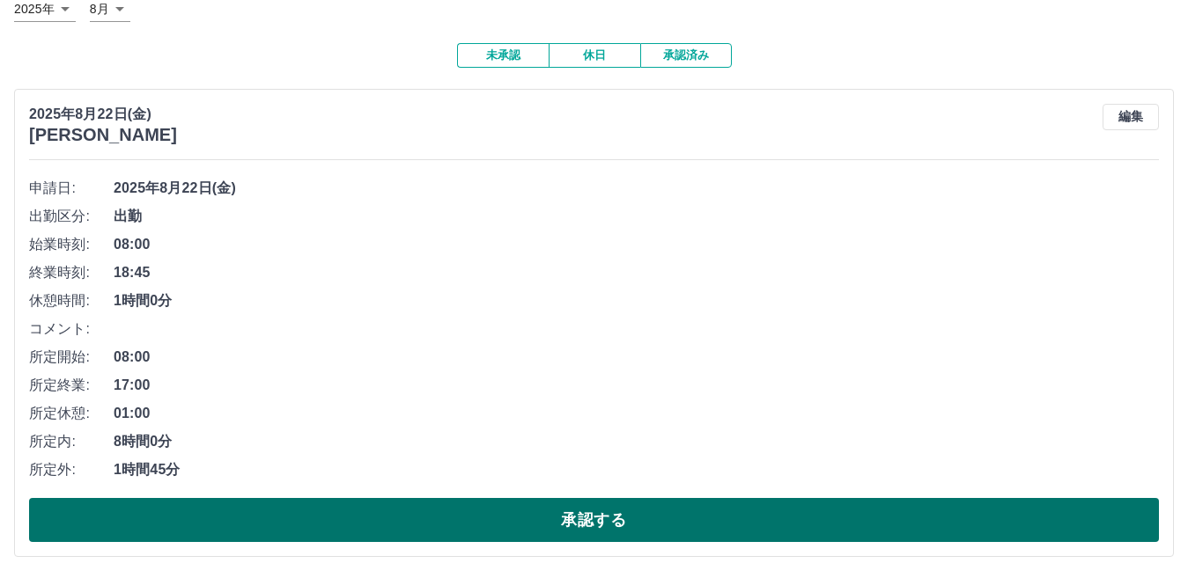
click at [603, 512] on button "承認する" at bounding box center [594, 520] width 1130 height 44
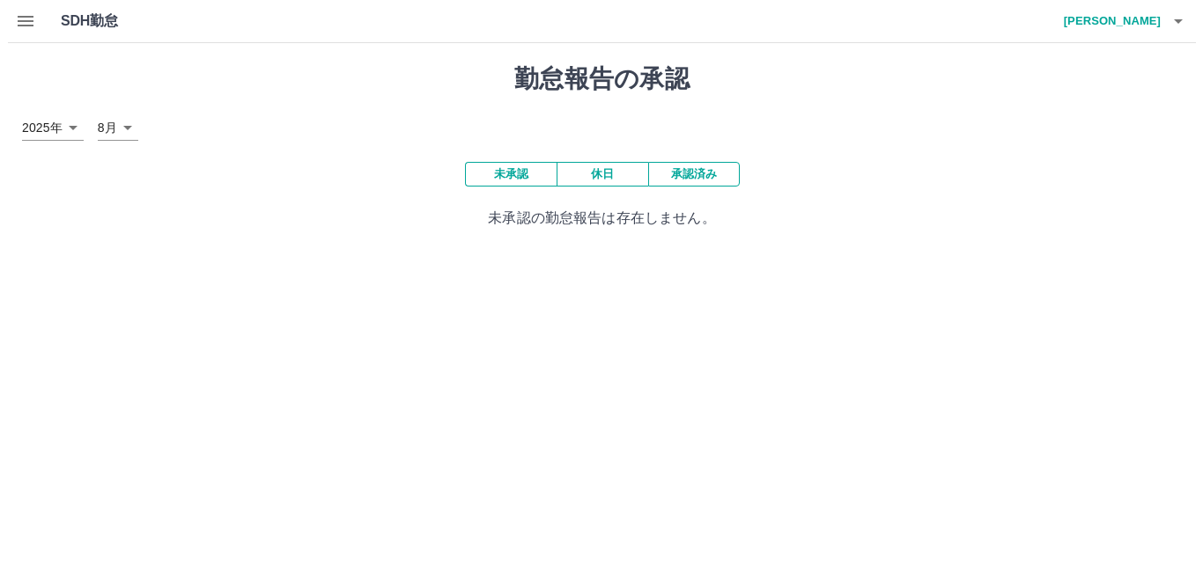
scroll to position [0, 0]
click at [1162, 26] on h4 "[PERSON_NAME]" at bounding box center [1115, 21] width 106 height 42
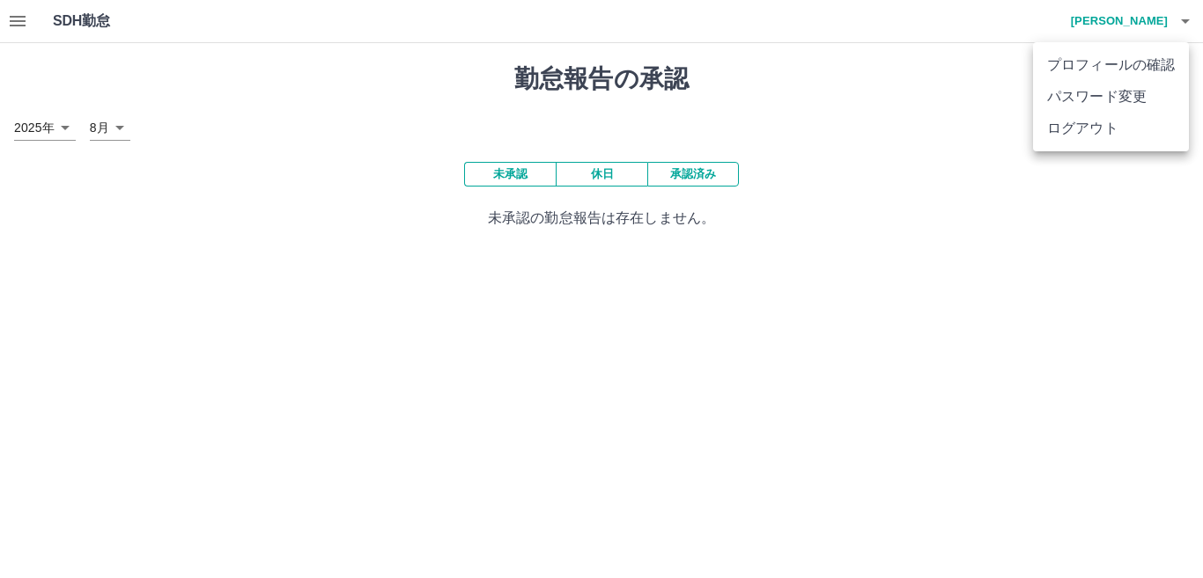
click at [1155, 129] on li "ログアウト" at bounding box center [1111, 129] width 156 height 32
